Goal: Information Seeking & Learning: Learn about a topic

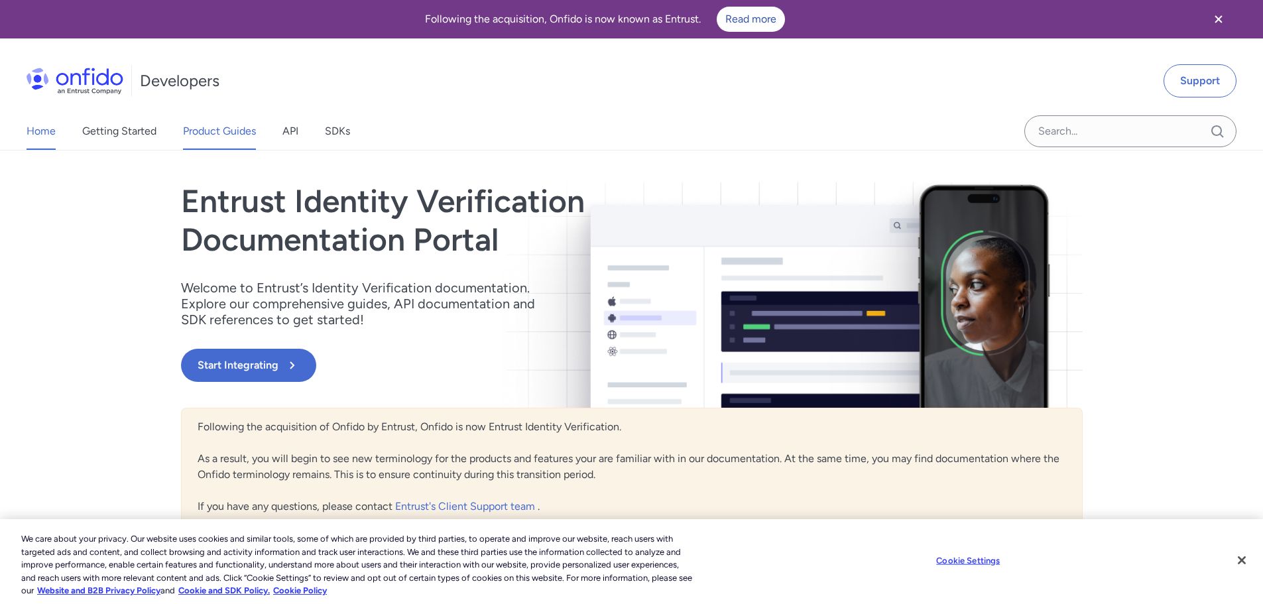
click at [186, 132] on link "Product Guides" at bounding box center [219, 131] width 73 height 37
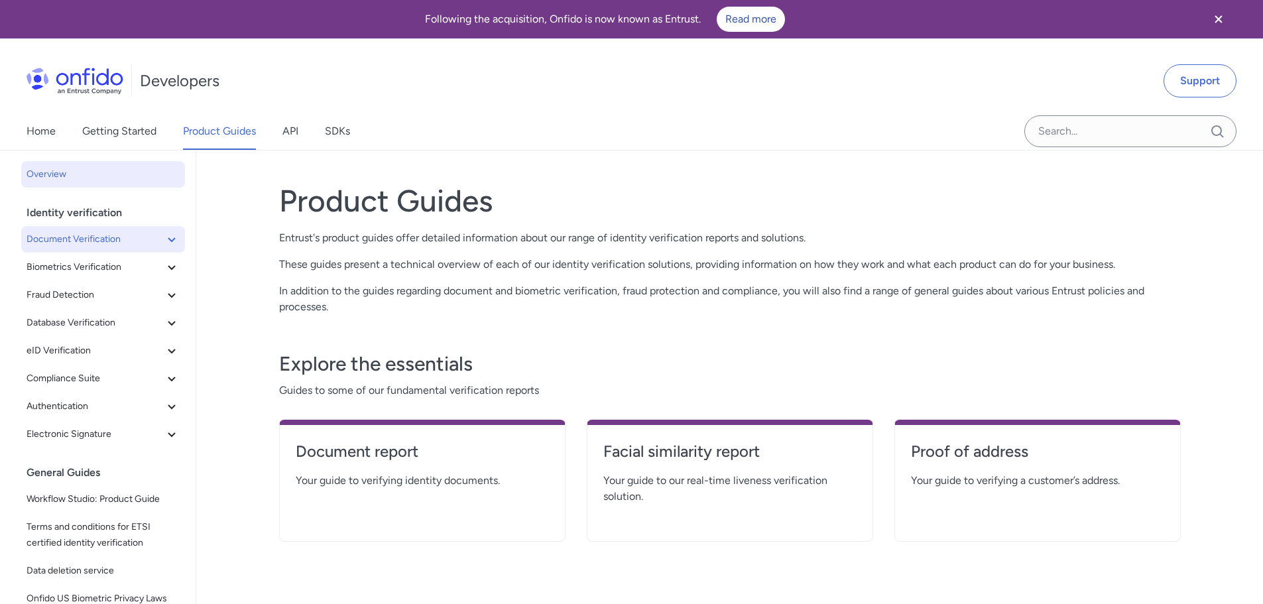
click at [75, 240] on span "Document Verification" at bounding box center [95, 239] width 137 height 16
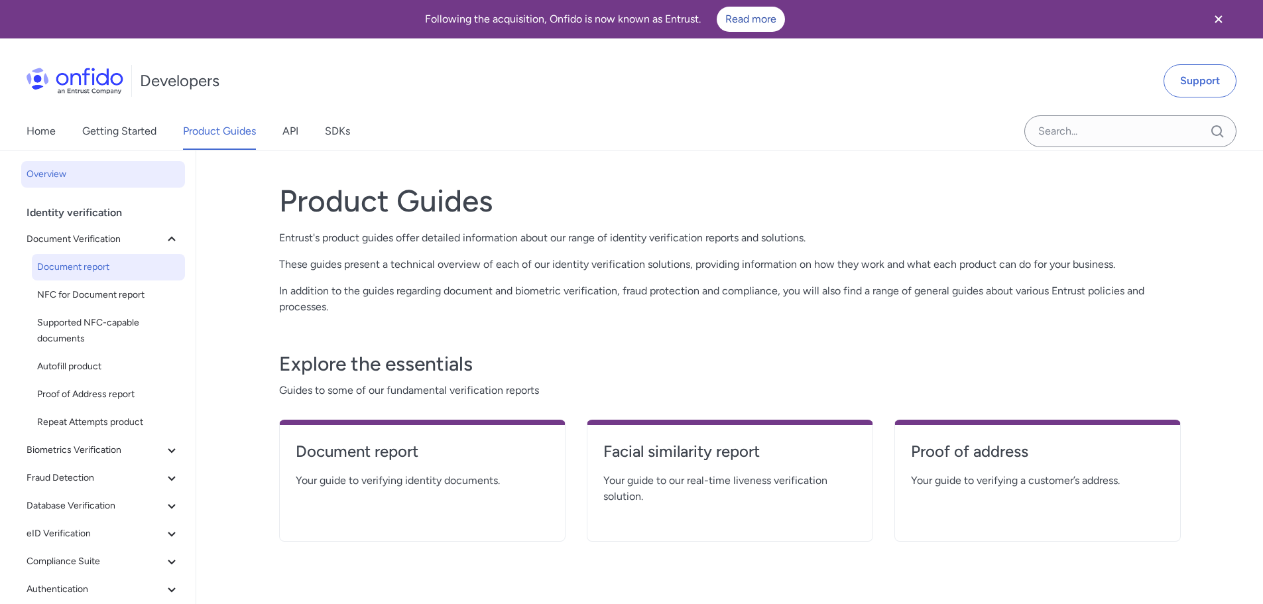
click at [78, 270] on span "Document report" at bounding box center [108, 267] width 143 height 16
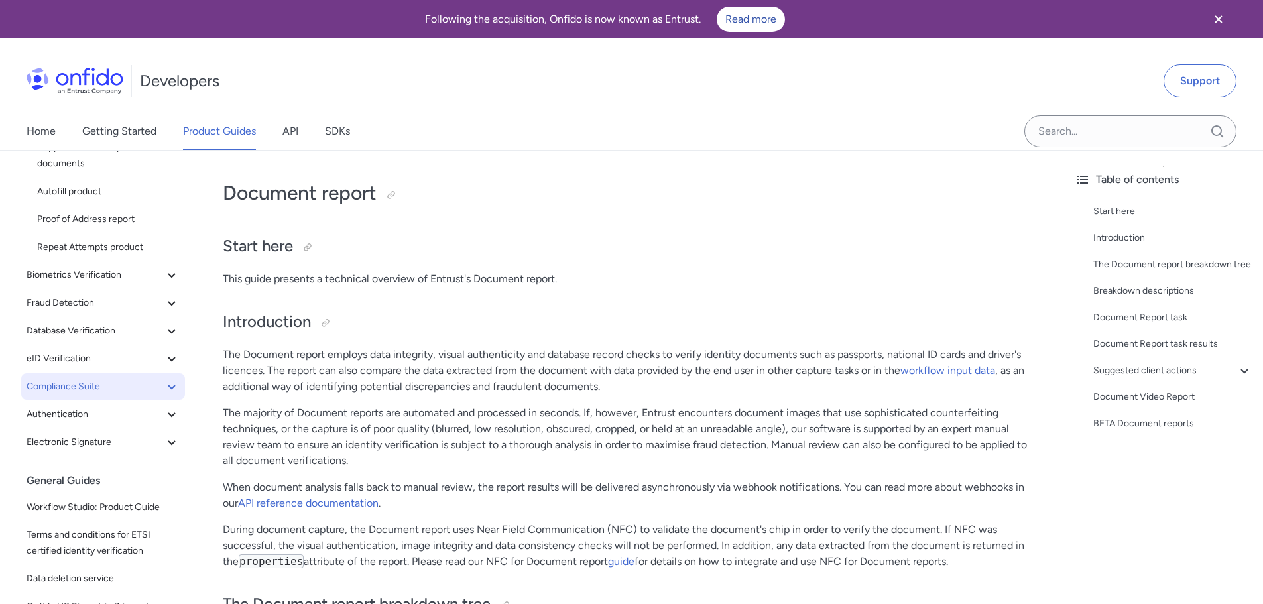
scroll to position [199, 0]
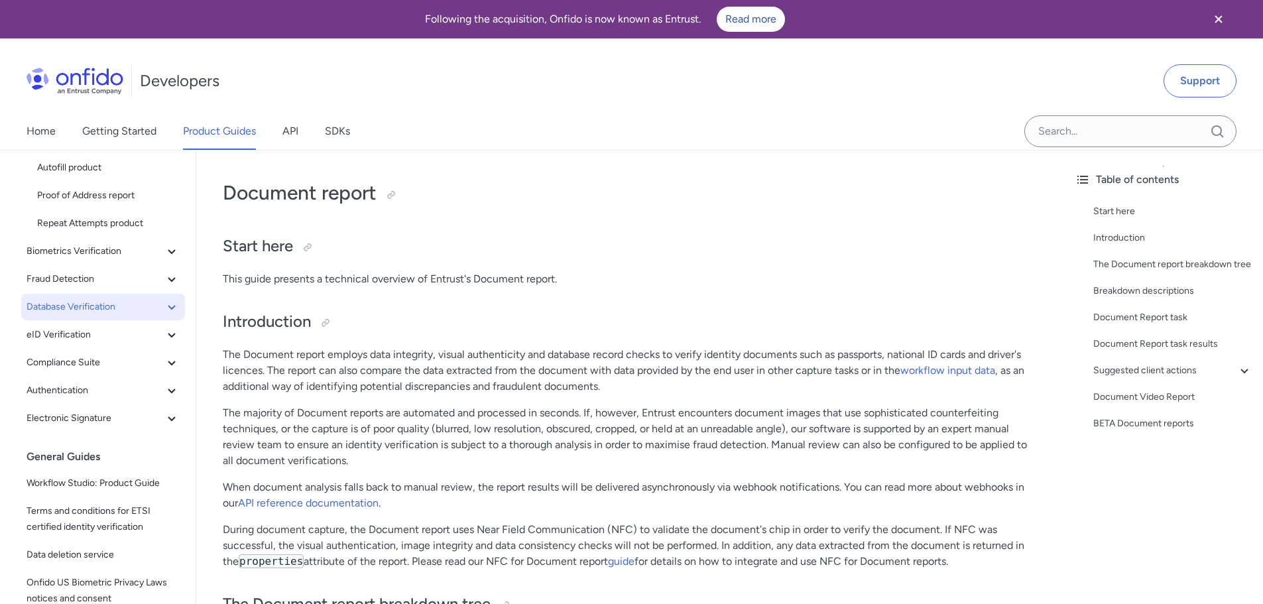
click at [97, 310] on span "Database Verification" at bounding box center [95, 307] width 137 height 16
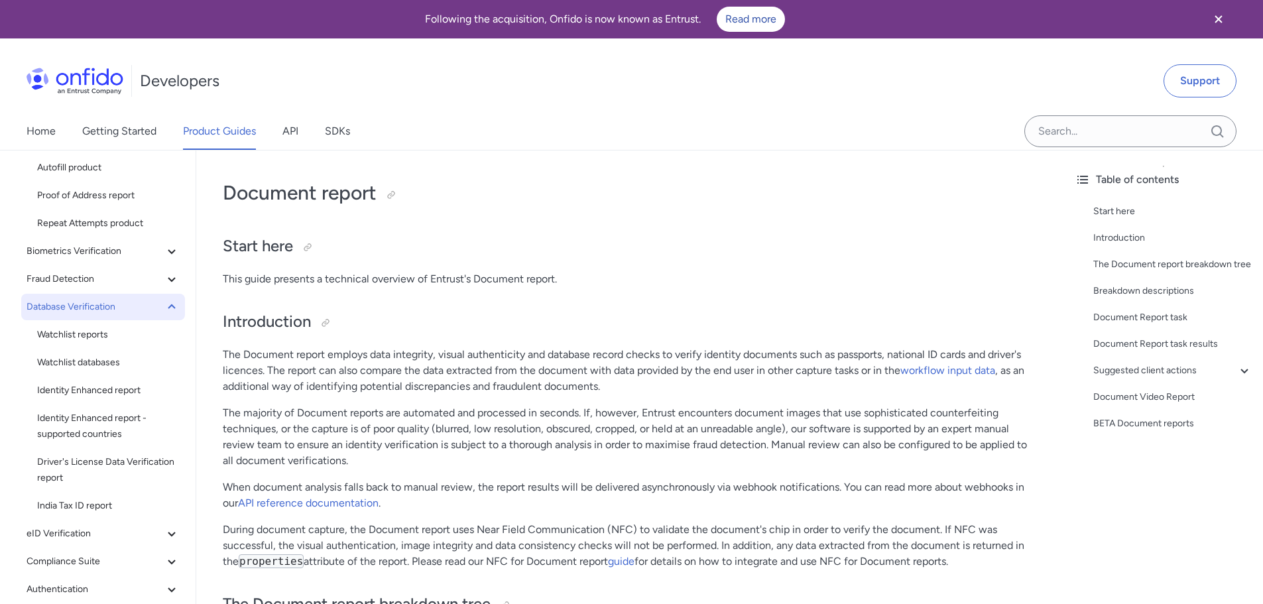
click at [100, 310] on span "Database Verification" at bounding box center [95, 307] width 137 height 16
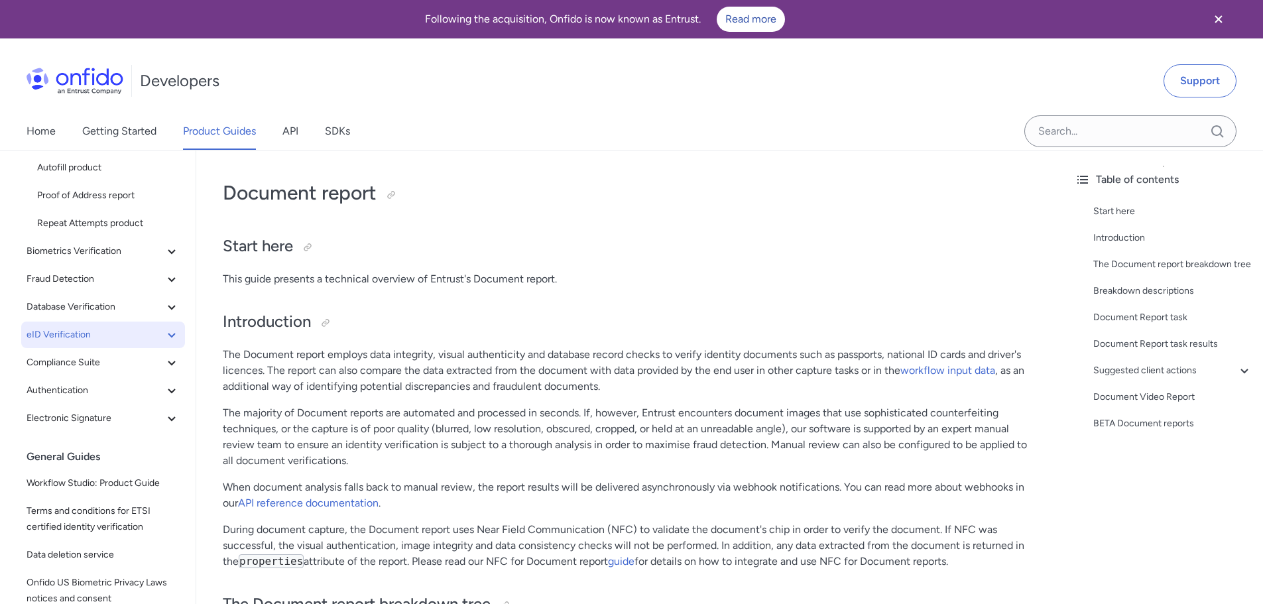
click at [109, 340] on span "eID Verification" at bounding box center [95, 335] width 137 height 16
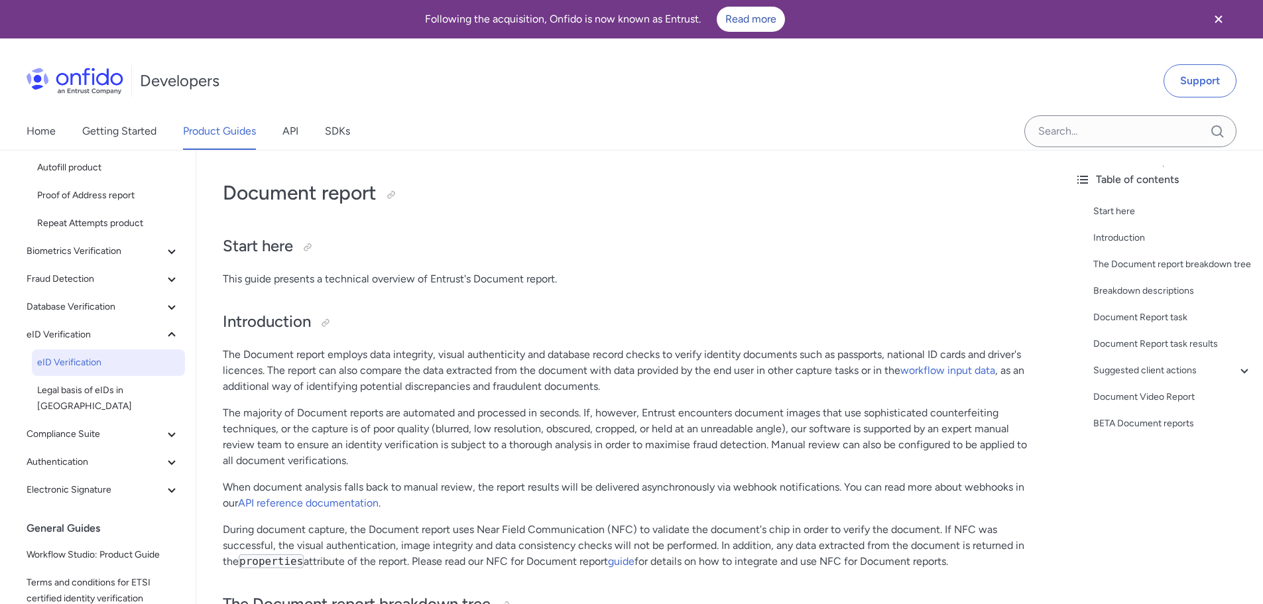
click at [95, 359] on span "eID Verification" at bounding box center [108, 363] width 143 height 16
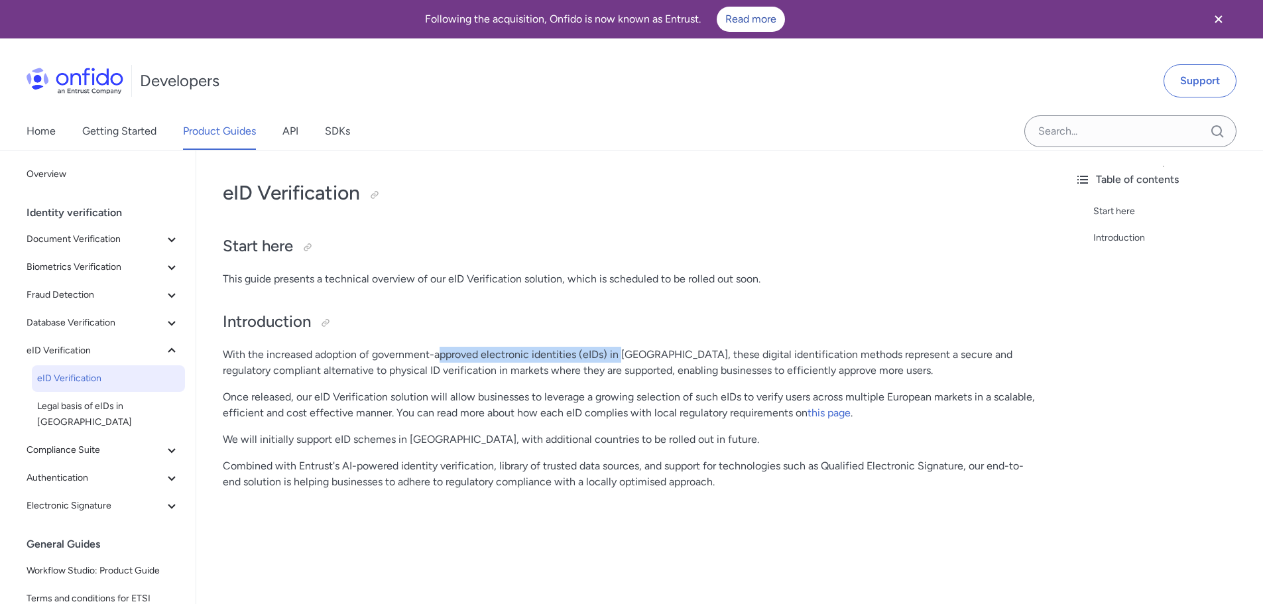
drag, startPoint x: 485, startPoint y: 363, endPoint x: 620, endPoint y: 360, distance: 134.6
click at [620, 360] on p "With the increased adoption of government-approved electronic identities (eIDs)…" at bounding box center [630, 363] width 815 height 32
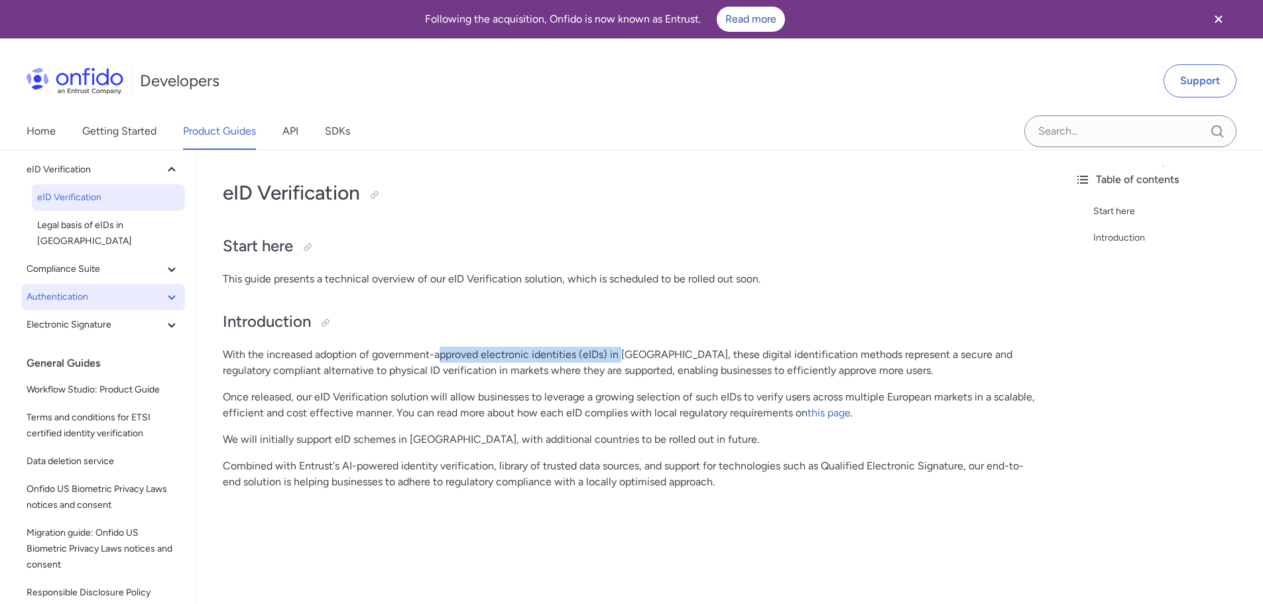
scroll to position [182, 0]
click at [97, 381] on span "Workflow Studio: Product Guide" at bounding box center [103, 389] width 153 height 16
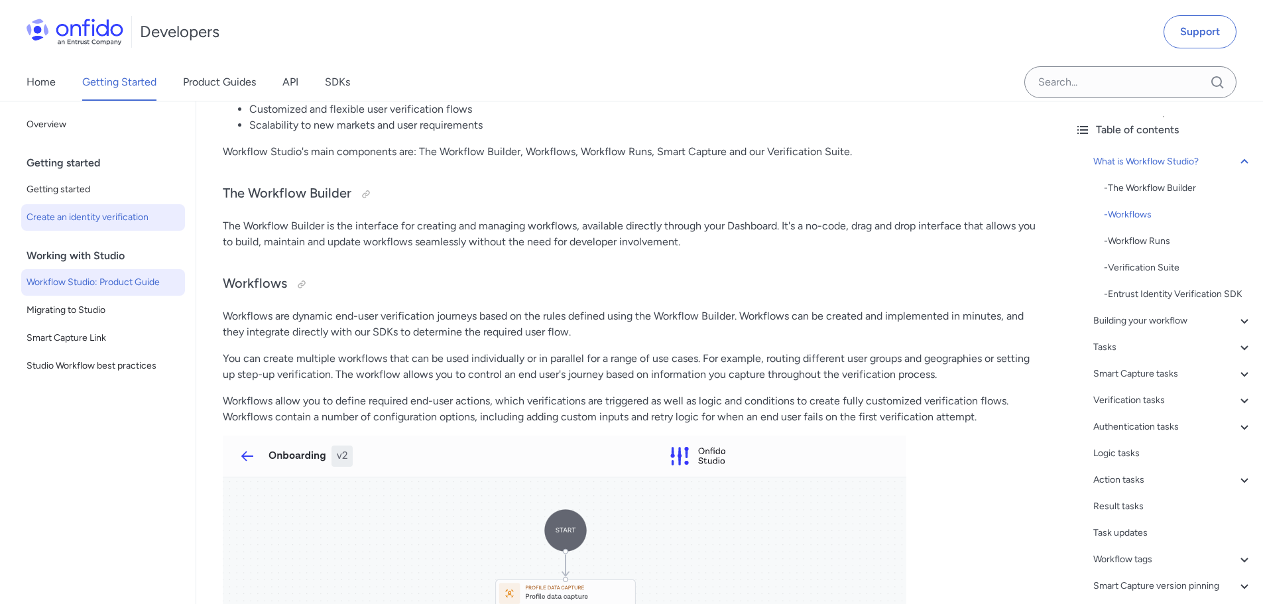
scroll to position [66, 0]
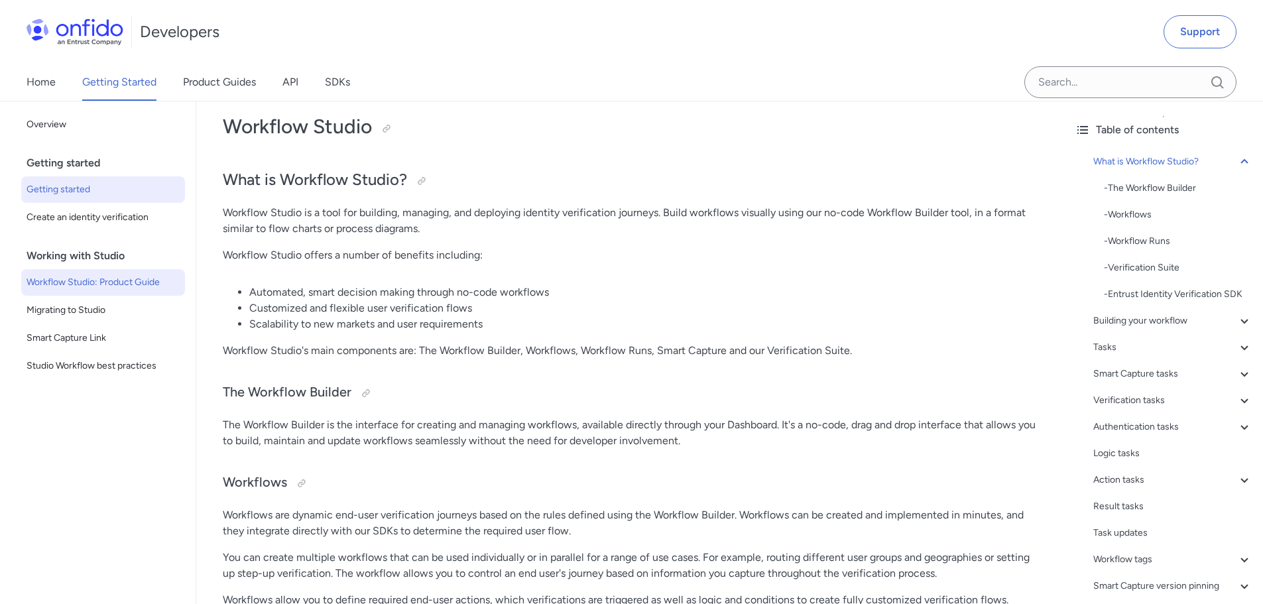
click at [57, 187] on span "Getting started" at bounding box center [103, 190] width 153 height 16
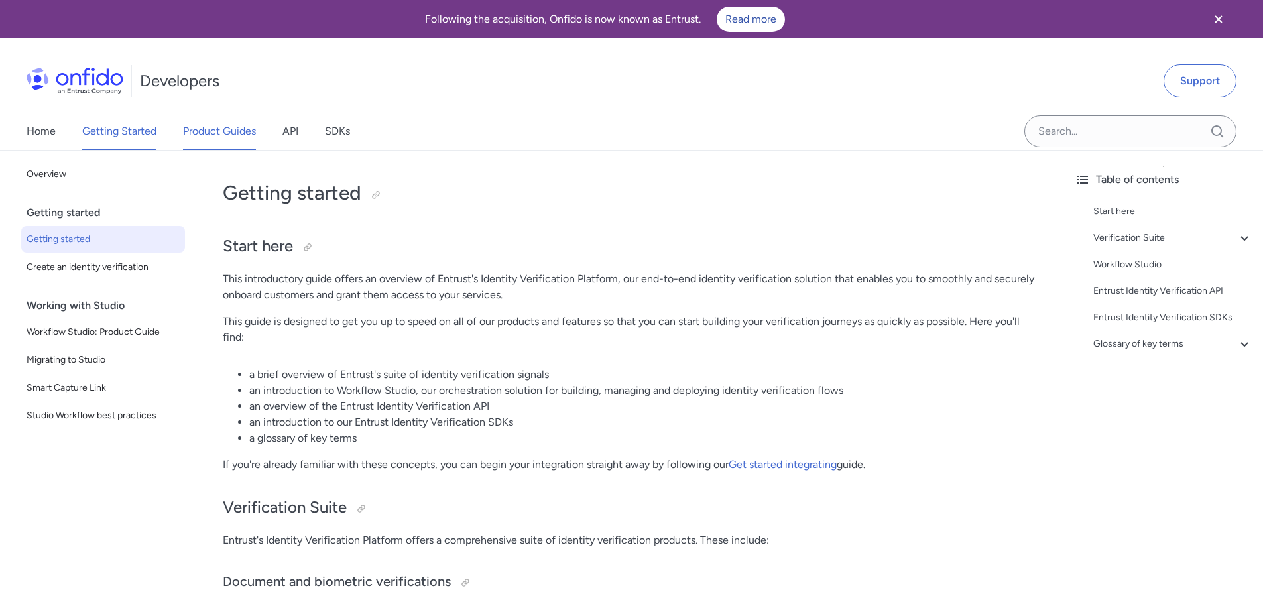
click at [237, 135] on link "Product Guides" at bounding box center [219, 131] width 73 height 37
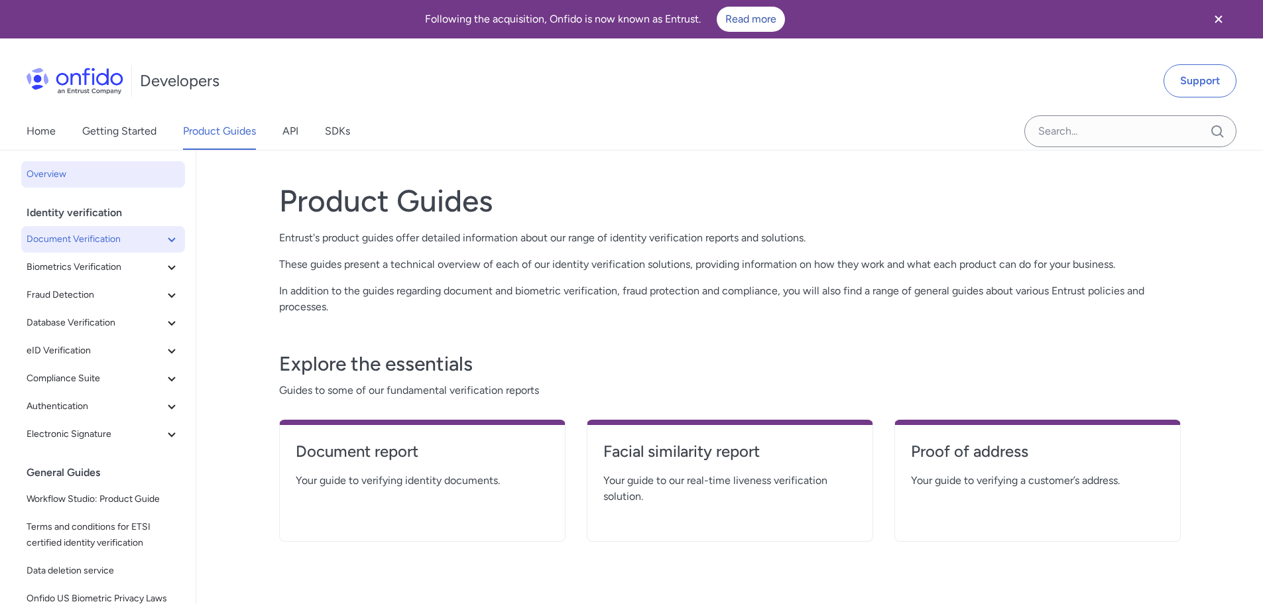
click at [84, 246] on span "Document Verification" at bounding box center [95, 239] width 137 height 16
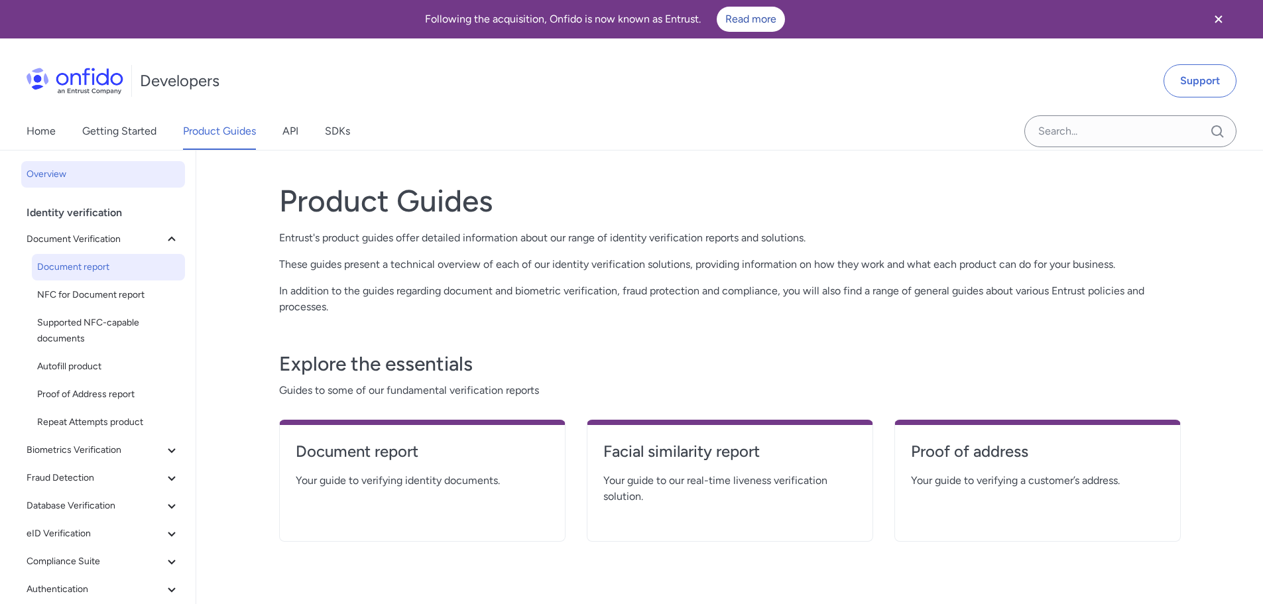
click at [83, 266] on span "Document report" at bounding box center [108, 267] width 143 height 16
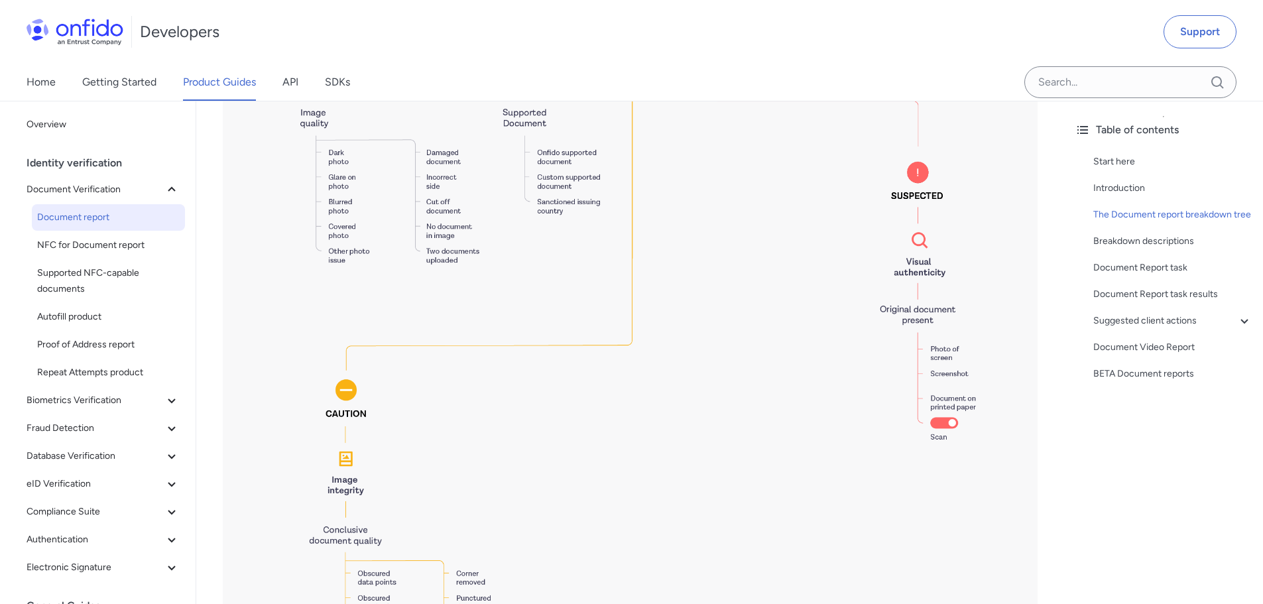
scroll to position [2851, 0]
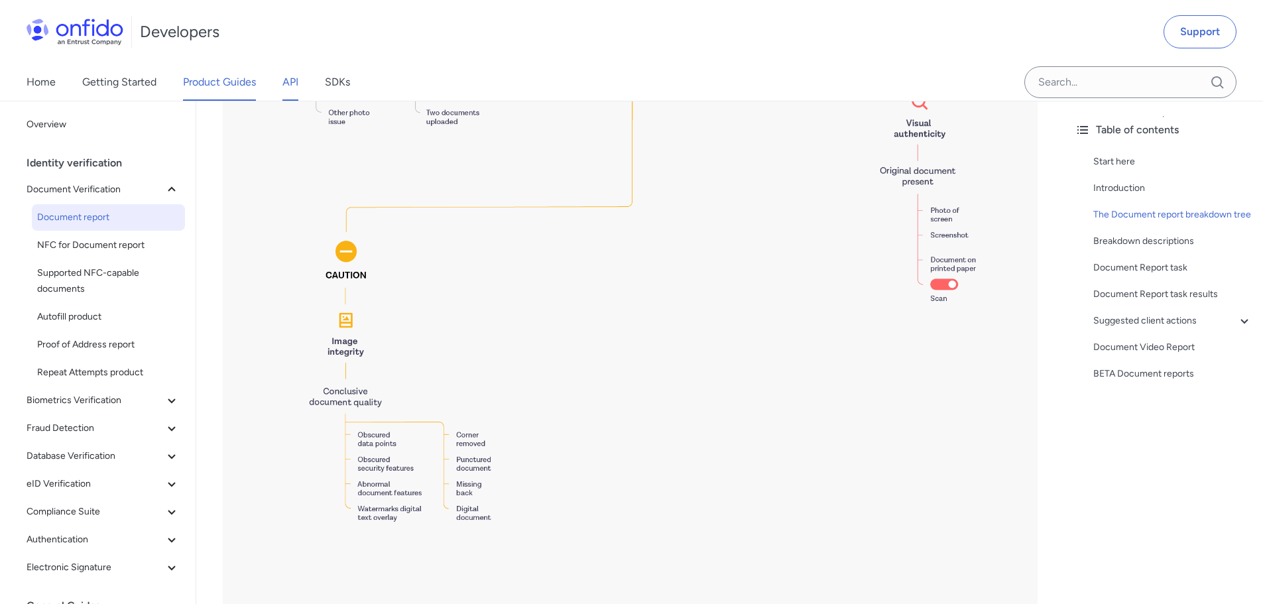
click at [292, 77] on link "API" at bounding box center [290, 82] width 16 height 37
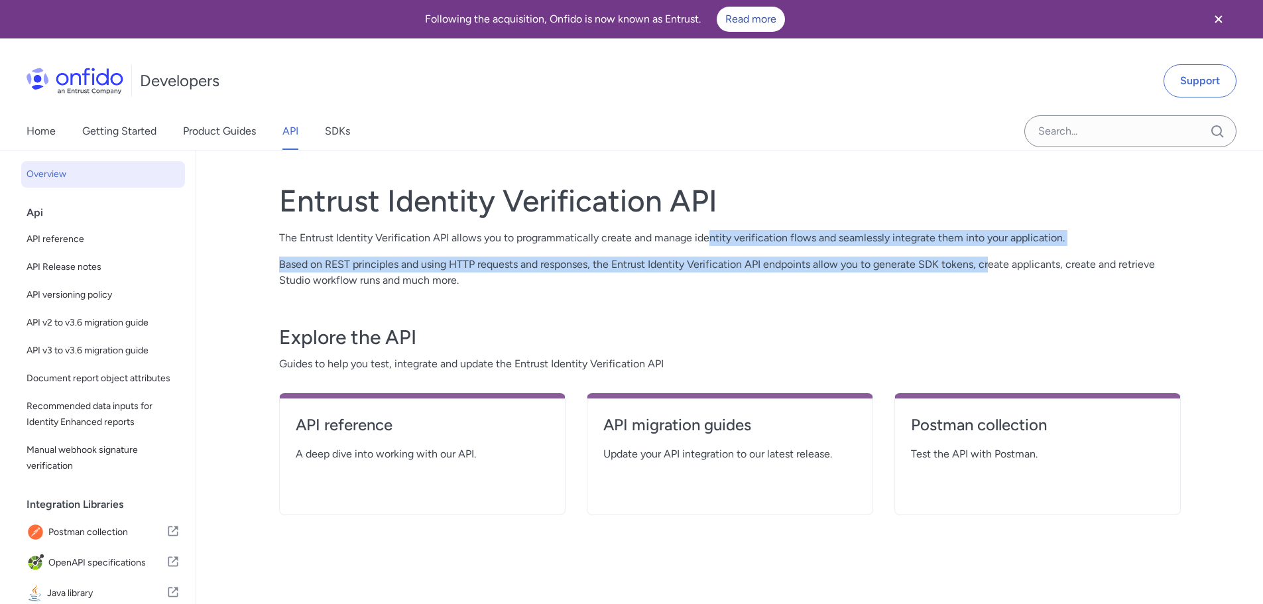
drag, startPoint x: 723, startPoint y: 243, endPoint x: 991, endPoint y: 249, distance: 268.0
click at [991, 249] on div "Entrust Identity Verification API The Entrust Identity Verification API allows …" at bounding box center [730, 235] width 902 height 106
click at [928, 255] on div "Entrust Identity Verification API The Entrust Identity Verification API allows …" at bounding box center [730, 235] width 902 height 106
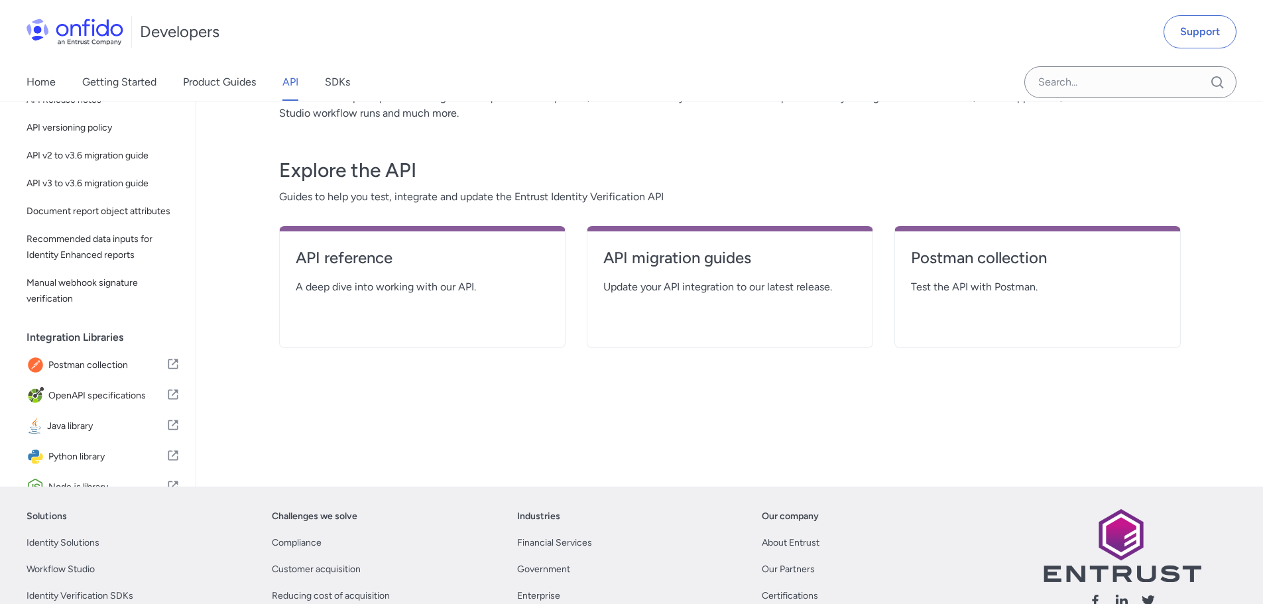
scroll to position [199, 0]
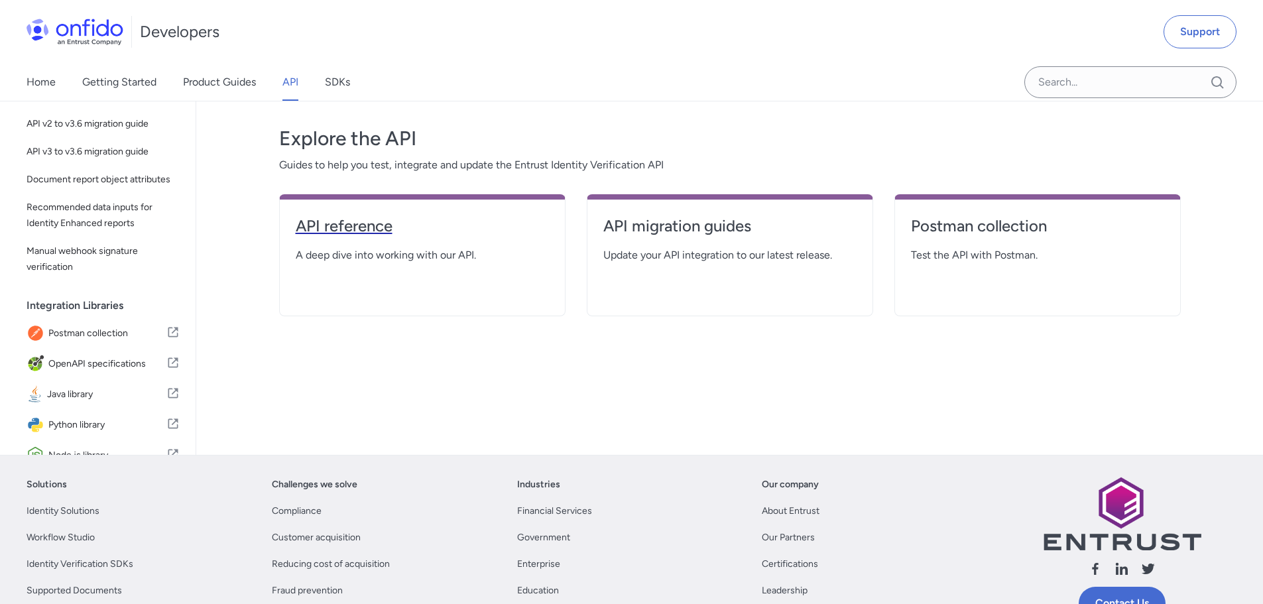
click at [384, 225] on h4 "API reference" at bounding box center [422, 226] width 253 height 21
select select "http"
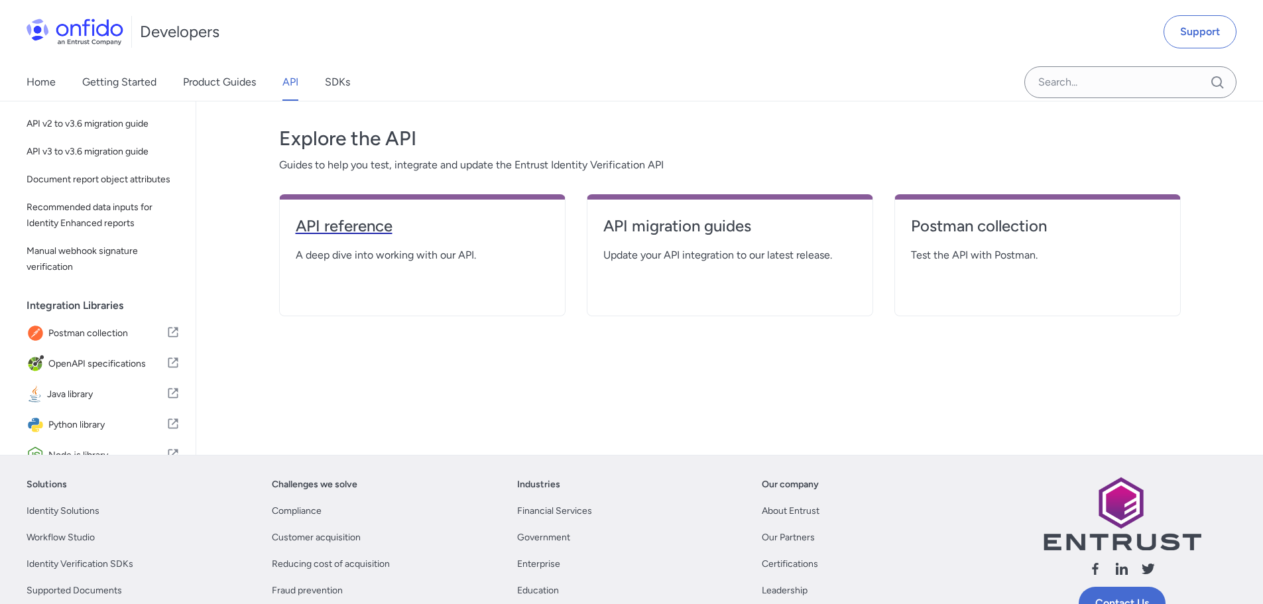
select select "http"
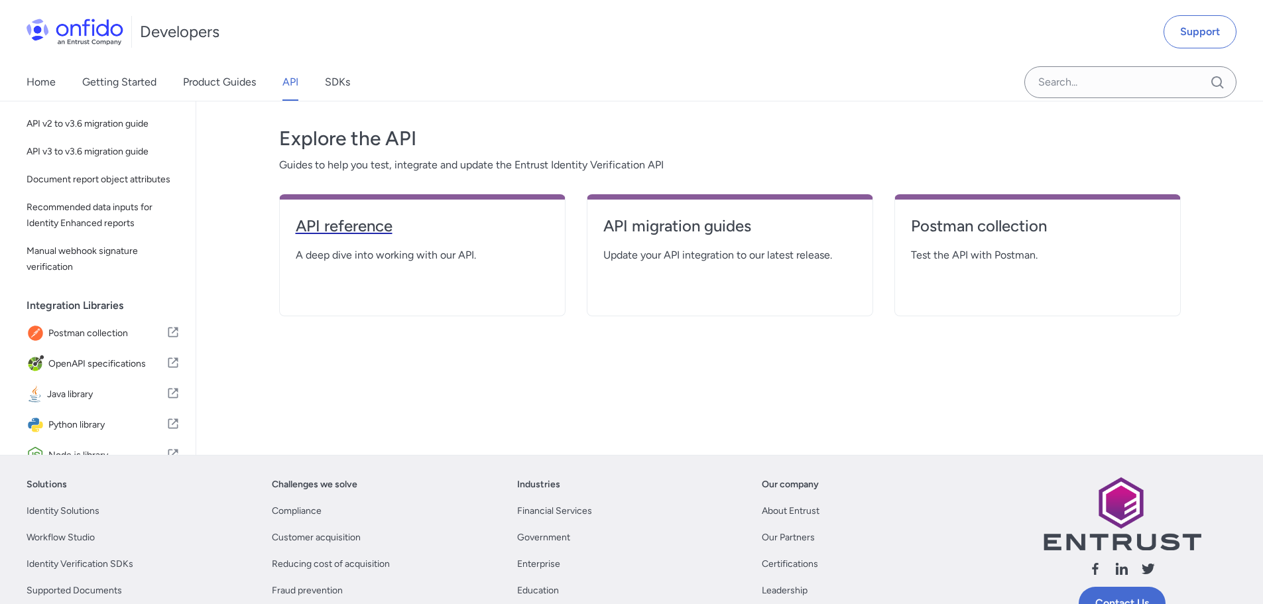
select select "http"
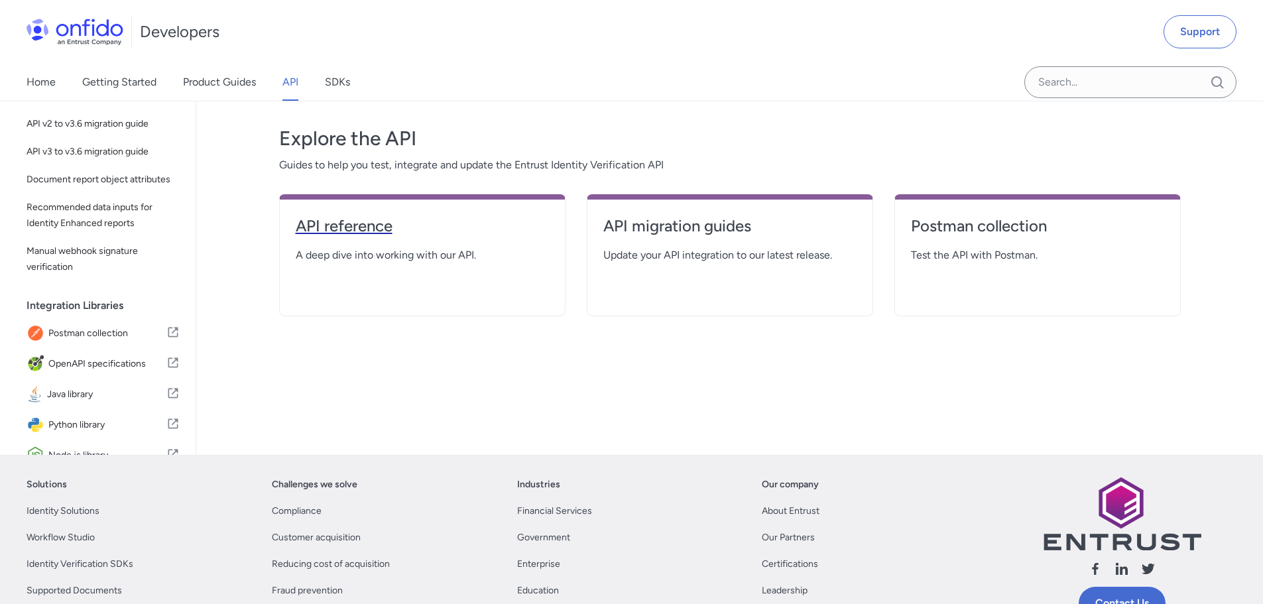
select select "http"
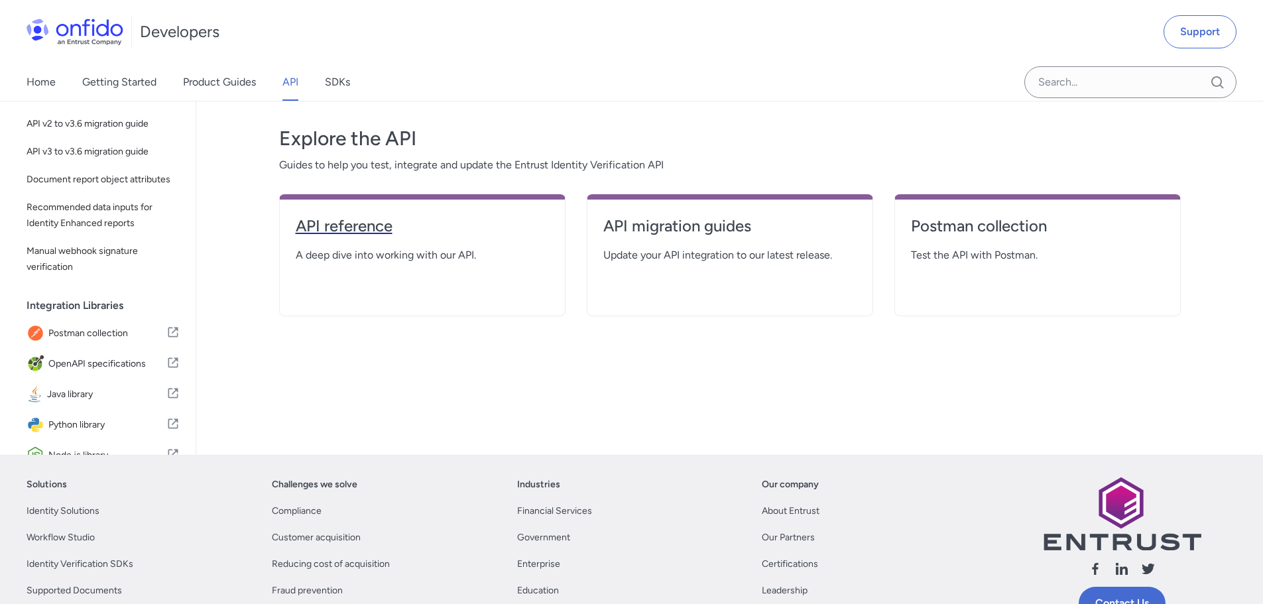
select select "http"
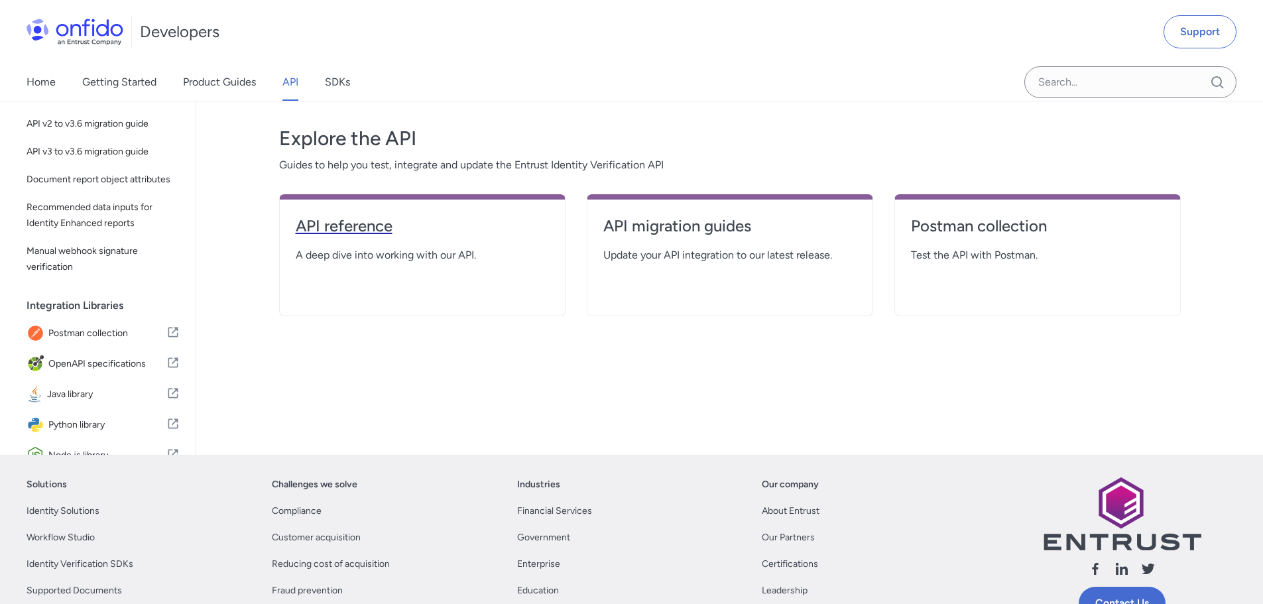
select select "http"
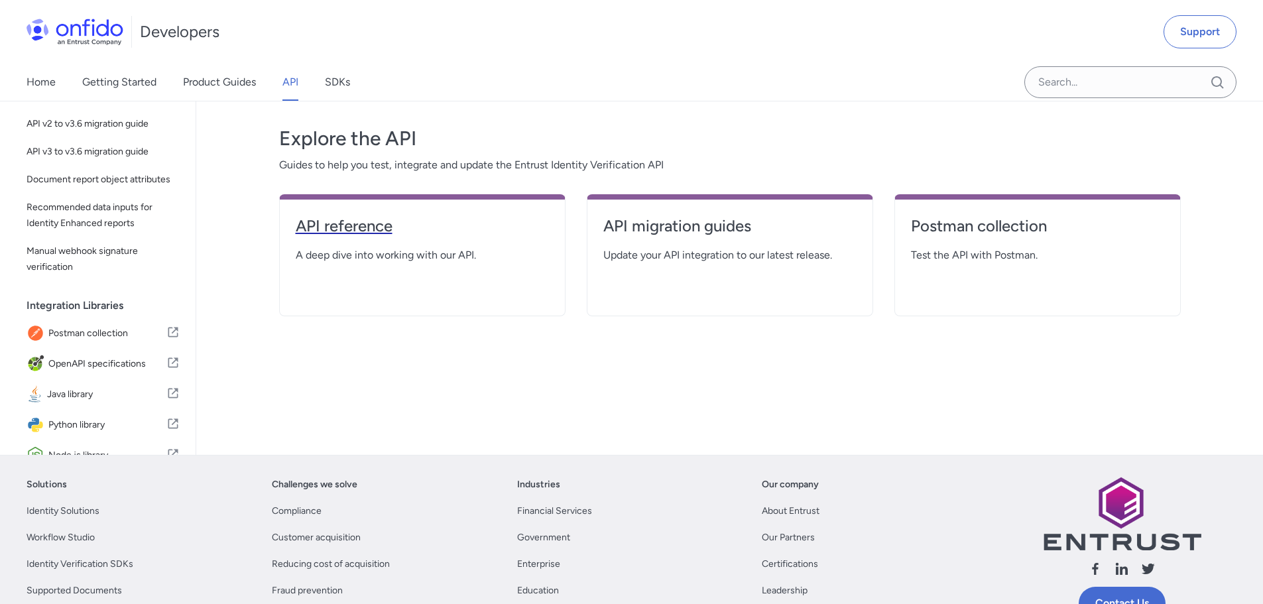
select select "http"
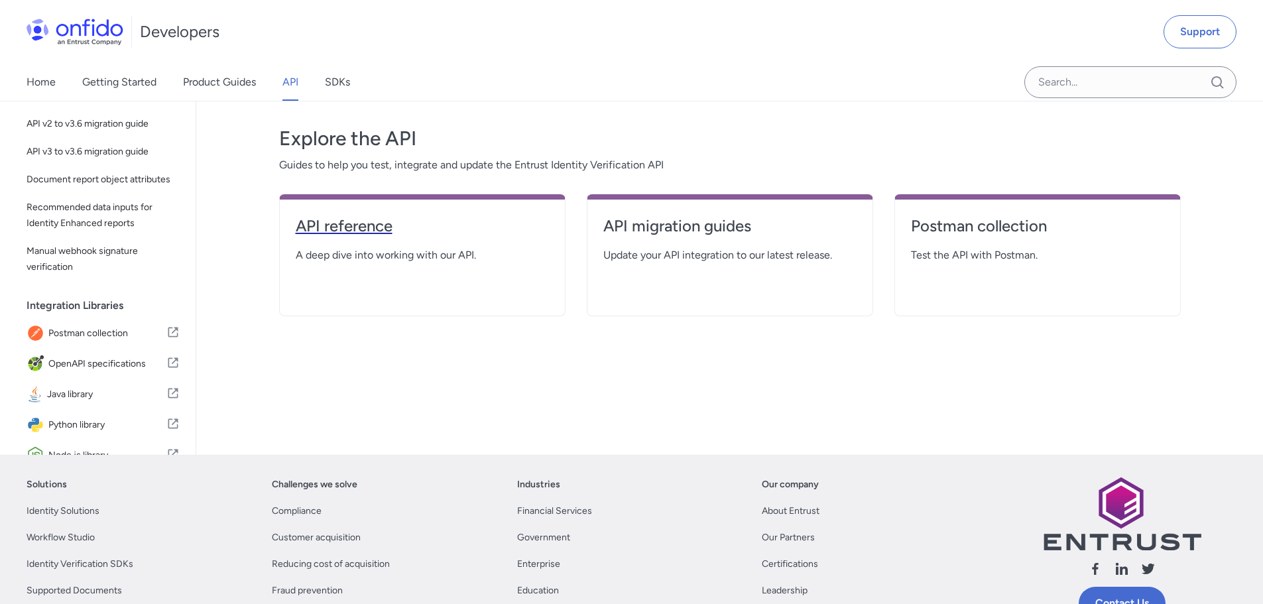
select select "http"
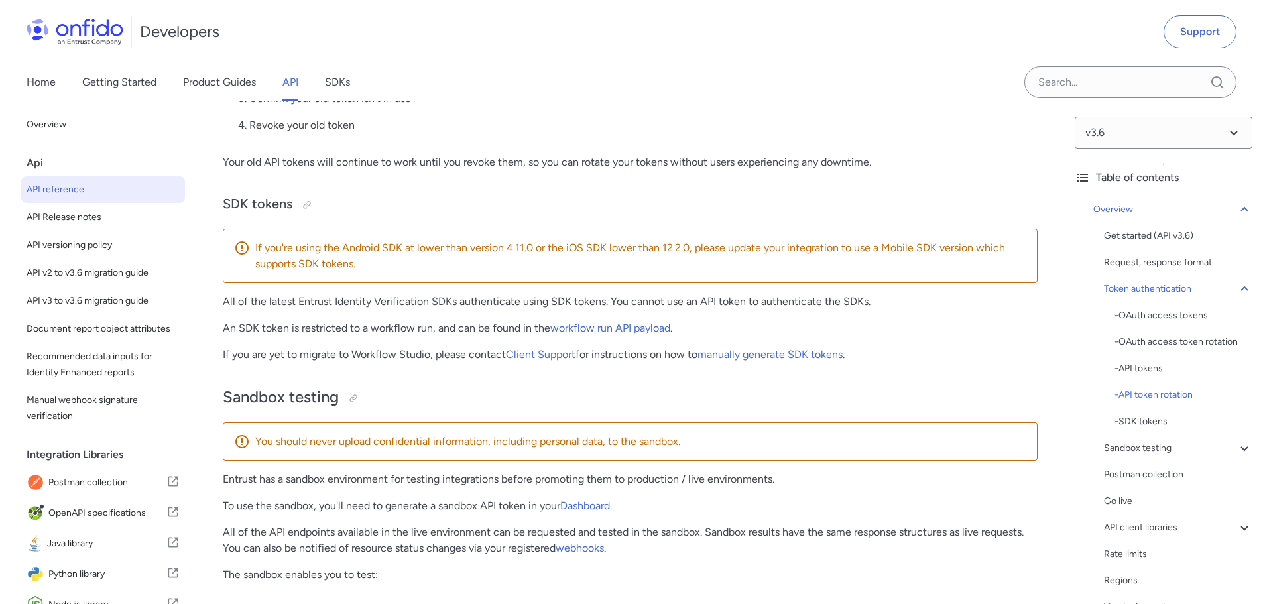
scroll to position [1591, 0]
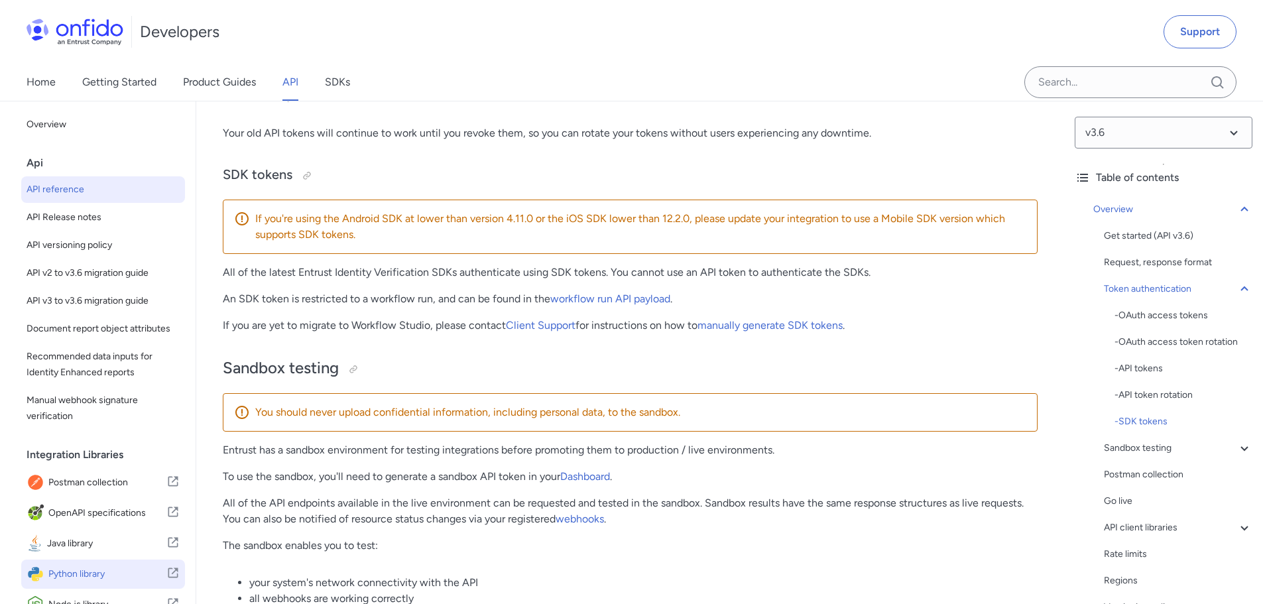
click at [95, 584] on span "Python library" at bounding box center [107, 574] width 118 height 19
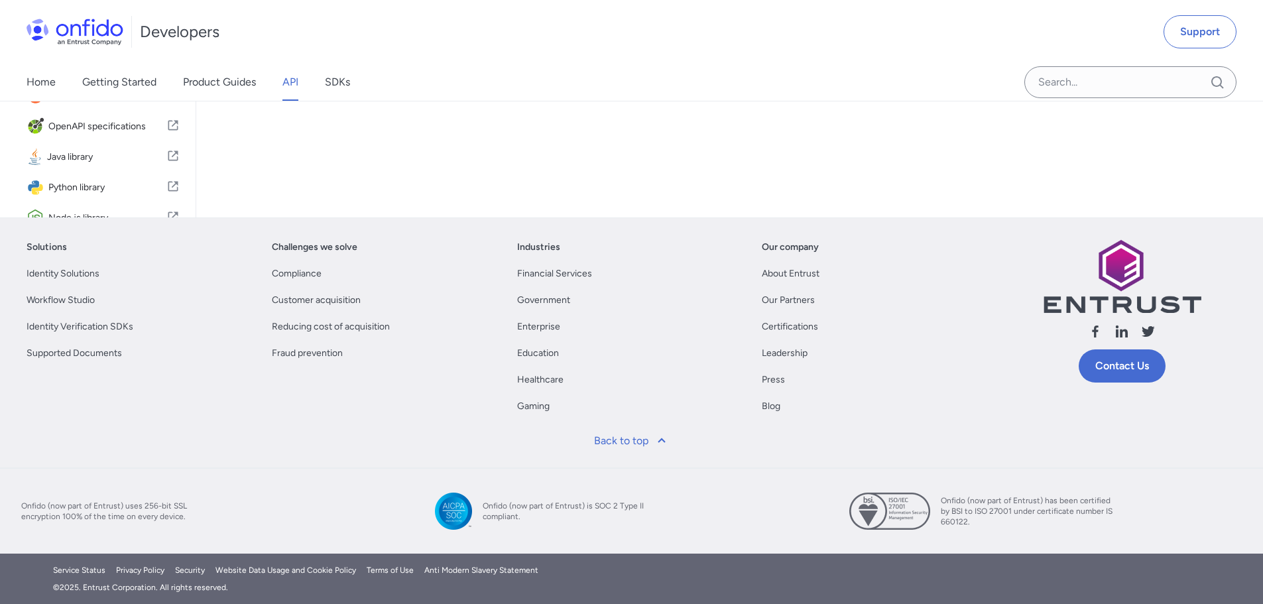
scroll to position [199, 0]
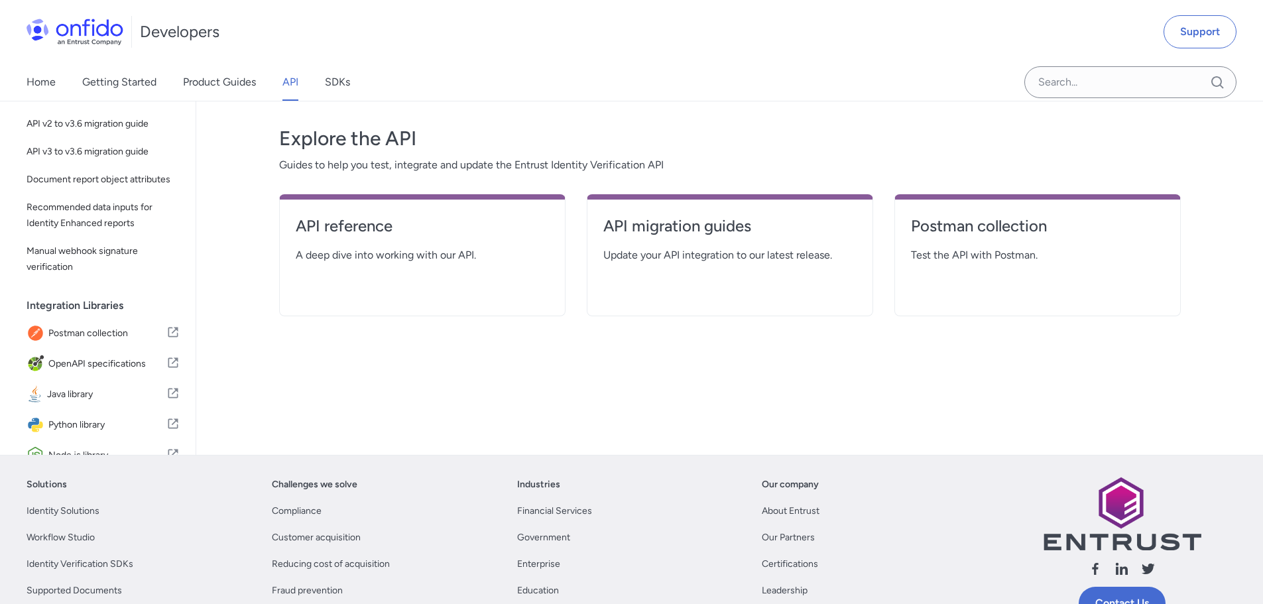
drag, startPoint x: 863, startPoint y: 202, endPoint x: 863, endPoint y: 188, distance: 13.9
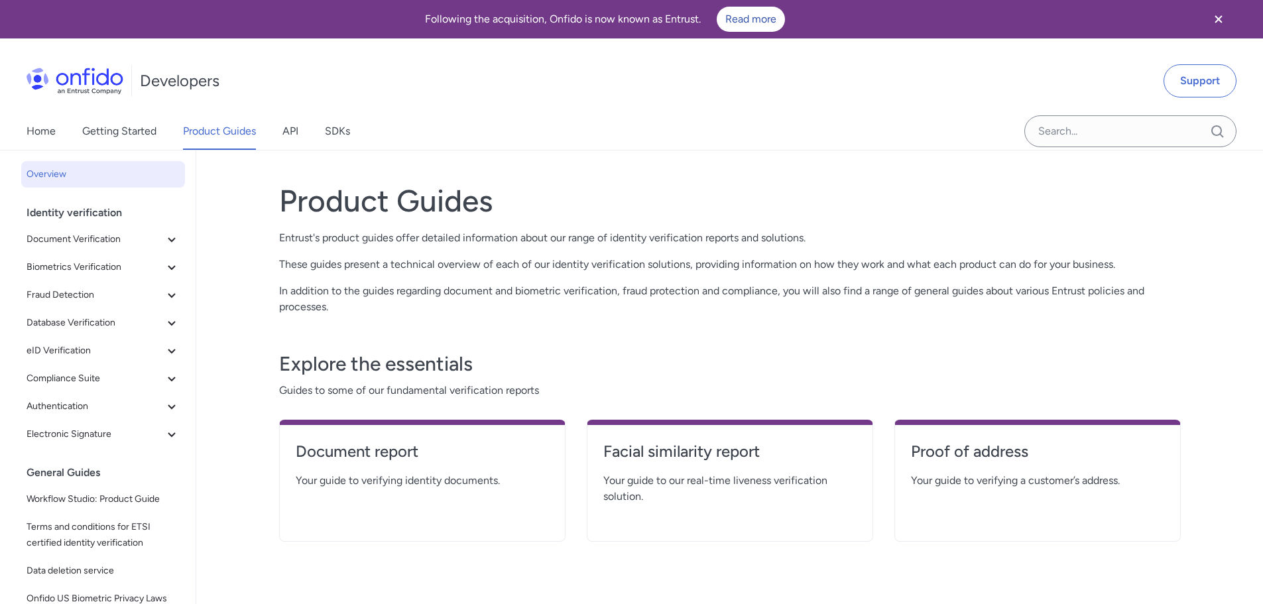
drag, startPoint x: 867, startPoint y: 196, endPoint x: 856, endPoint y: 198, distance: 10.8
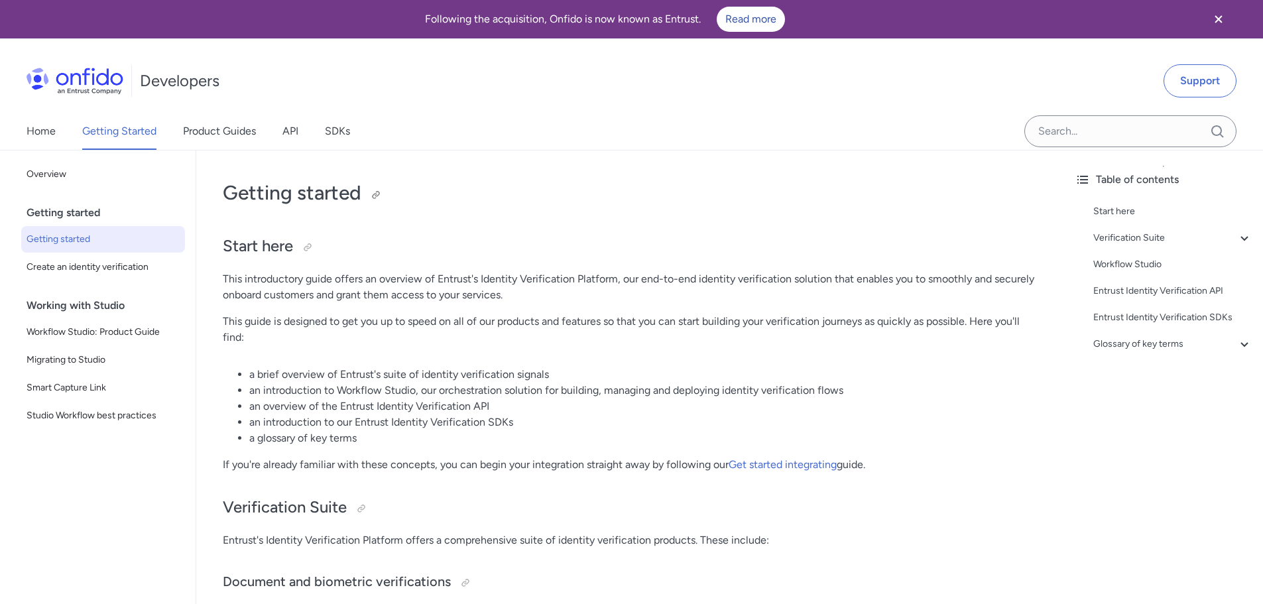
drag, startPoint x: 851, startPoint y: 187, endPoint x: 843, endPoint y: 189, distance: 7.6
